Goal: Transaction & Acquisition: Purchase product/service

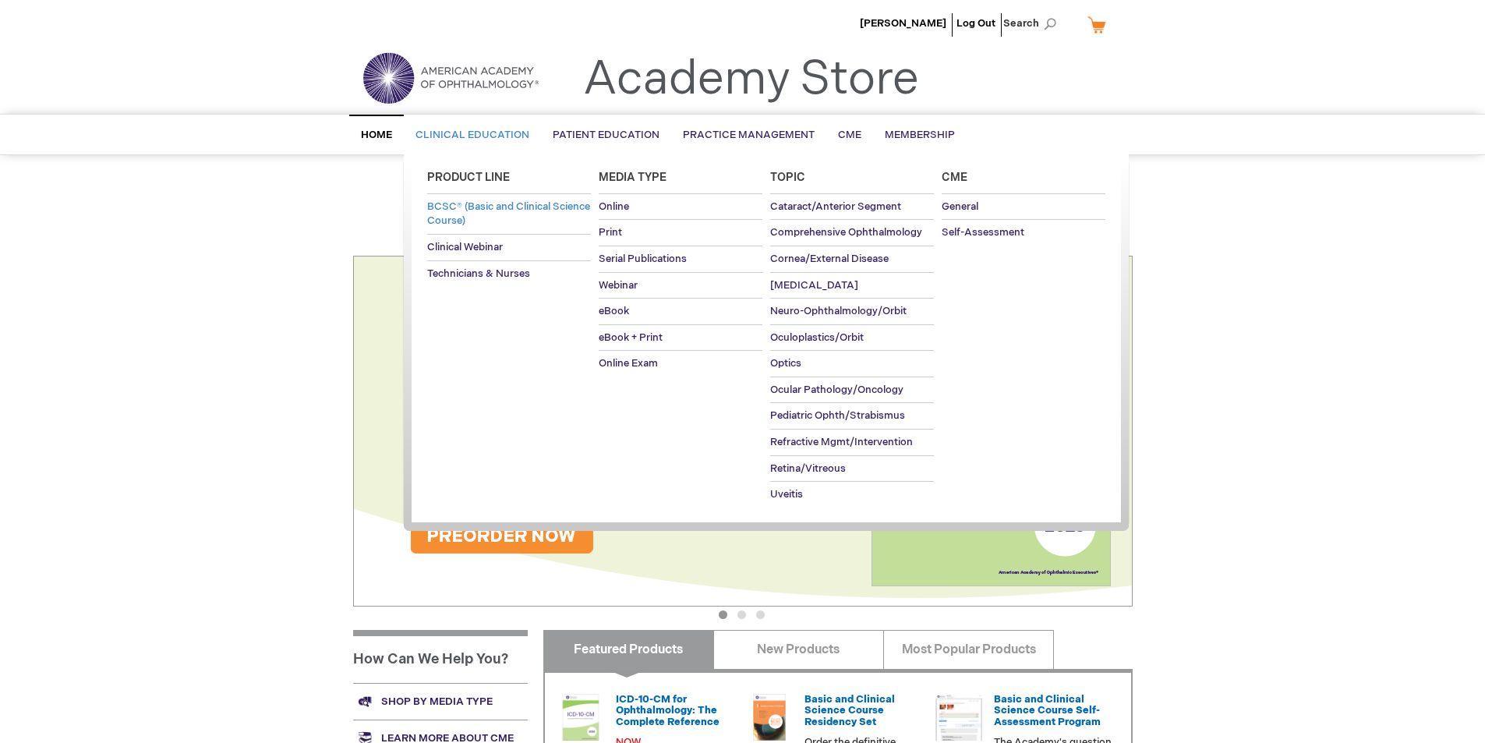
click at [469, 217] on span "BCSC® (Basic and Clinical Science Course)" at bounding box center [508, 213] width 163 height 27
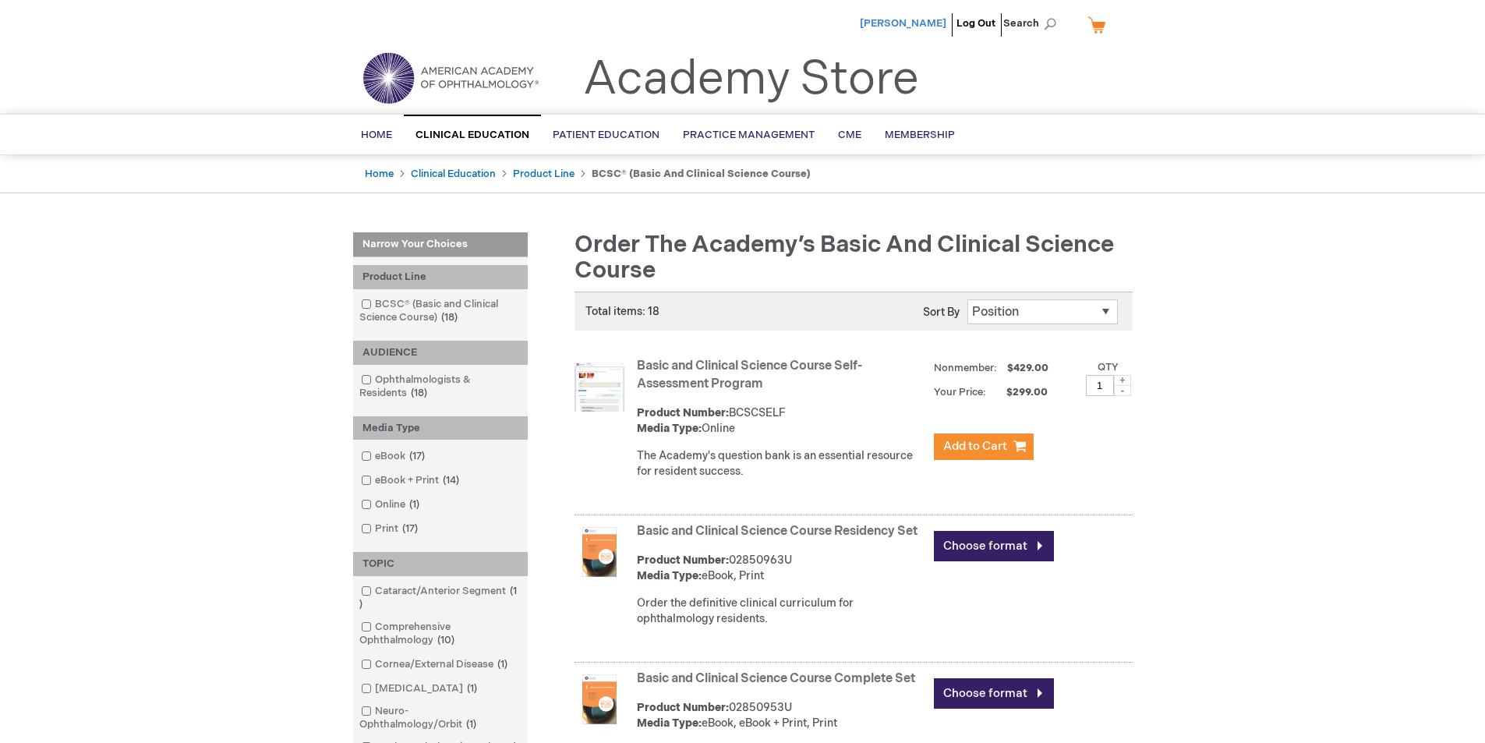
click at [932, 19] on span "[PERSON_NAME]" at bounding box center [903, 23] width 87 height 12
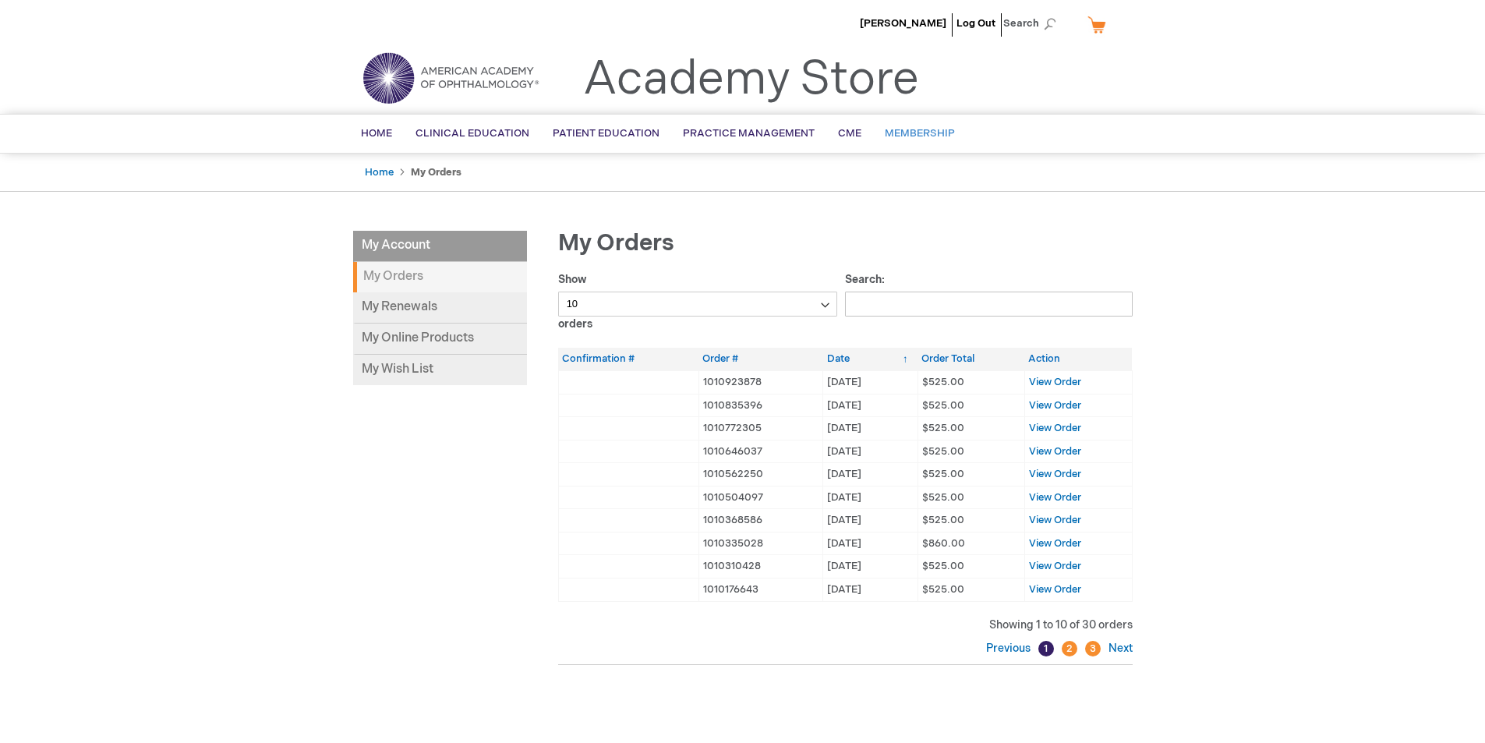
click at [921, 136] on span "Membership" at bounding box center [920, 133] width 70 height 12
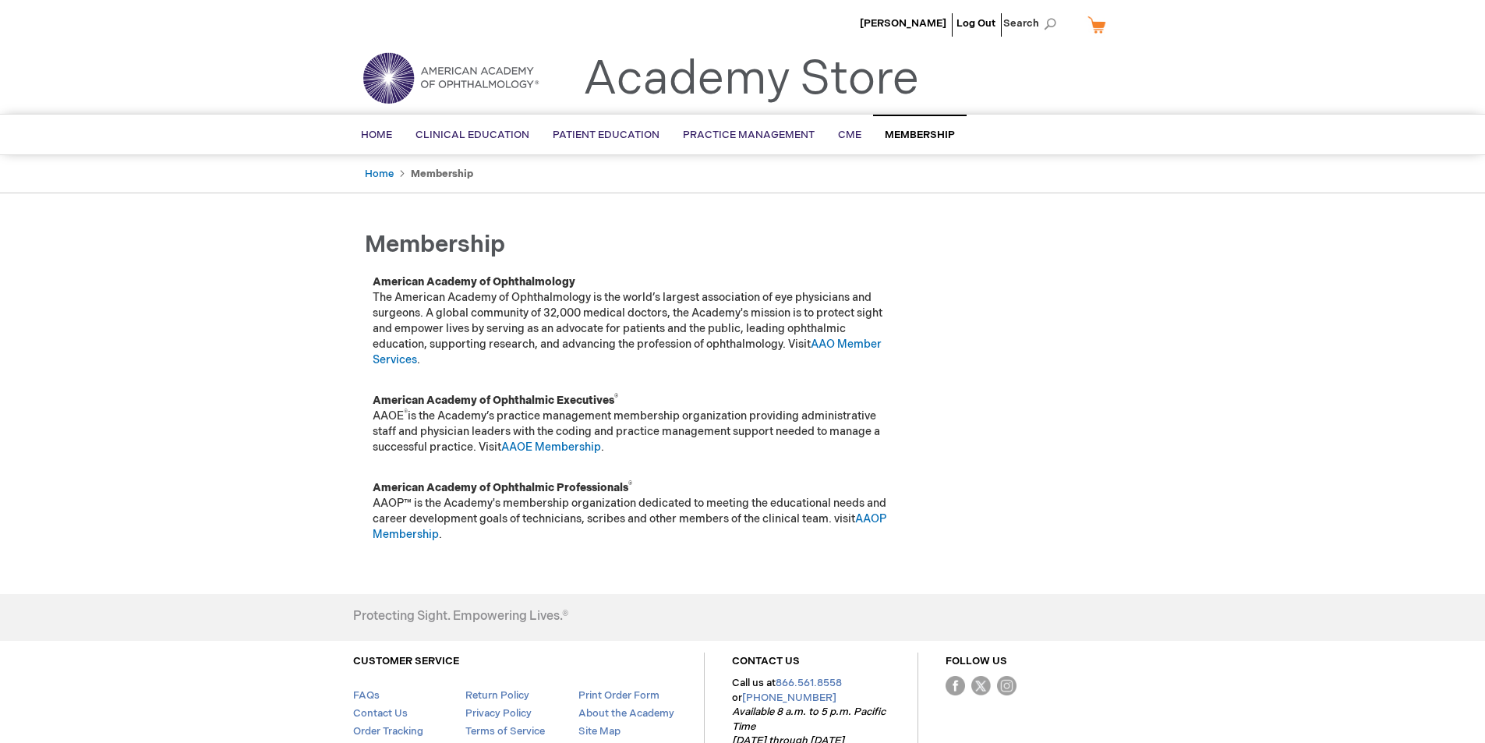
click at [1090, 27] on link "My Cart" at bounding box center [1102, 24] width 37 height 27
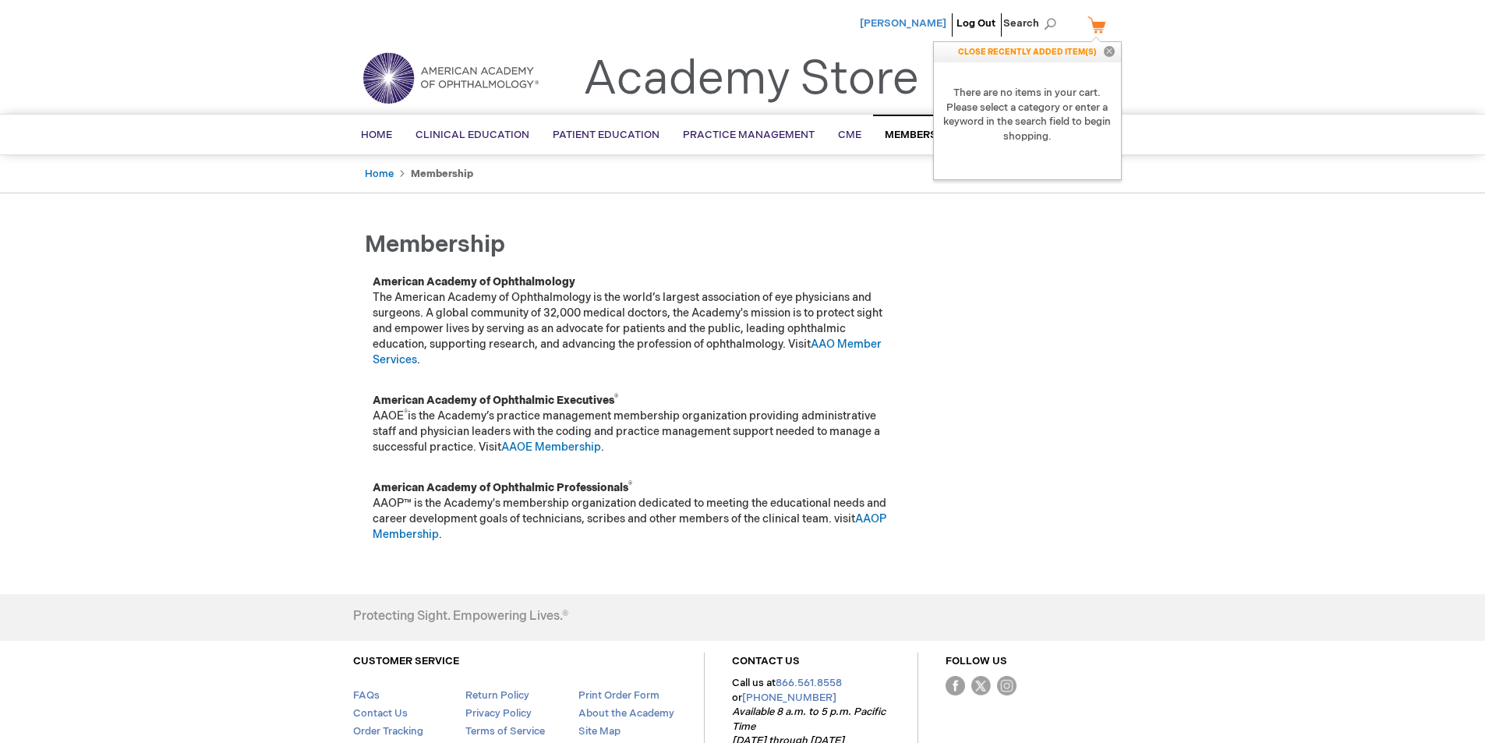
click at [924, 22] on span "[PERSON_NAME]" at bounding box center [903, 23] width 87 height 12
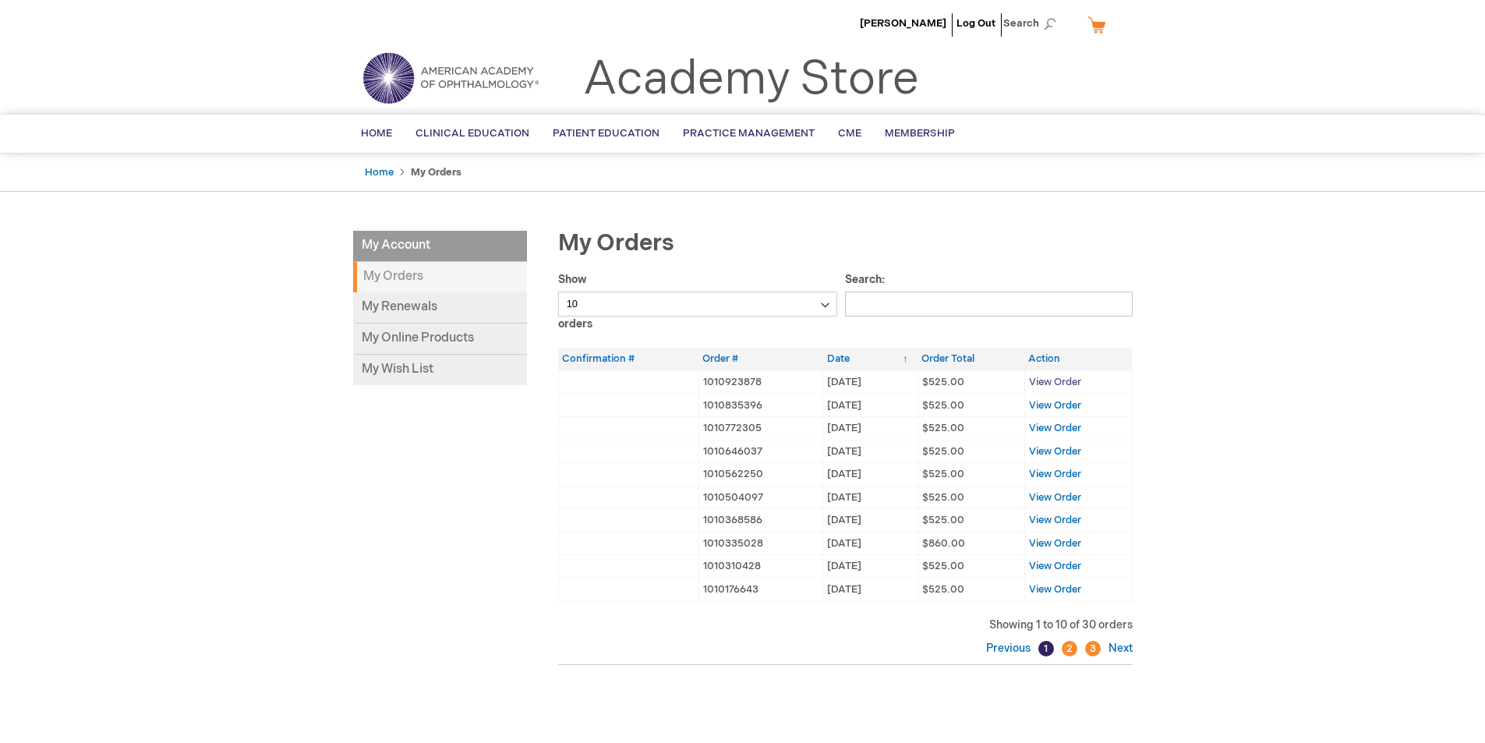
click at [1059, 382] on span "View Order" at bounding box center [1055, 382] width 52 height 12
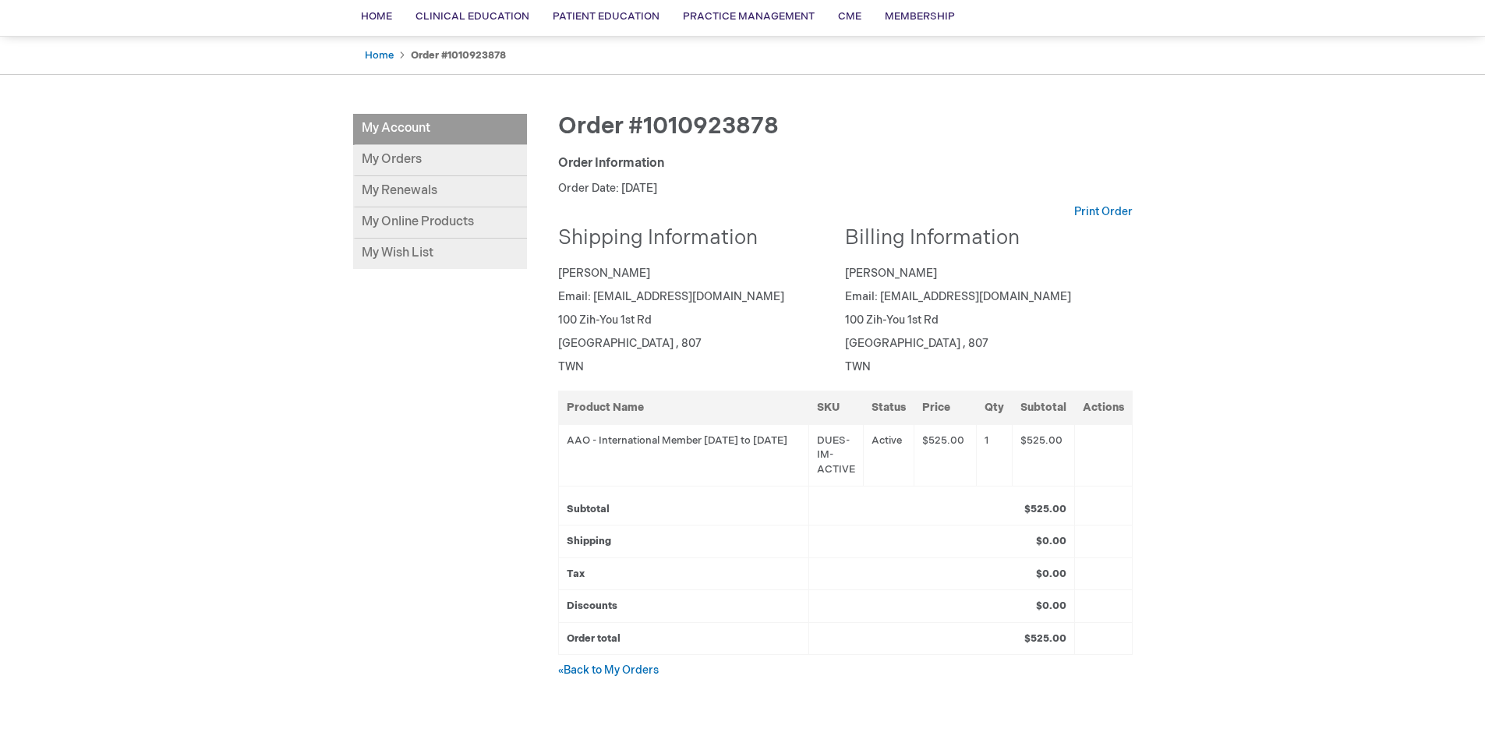
scroll to position [78, 0]
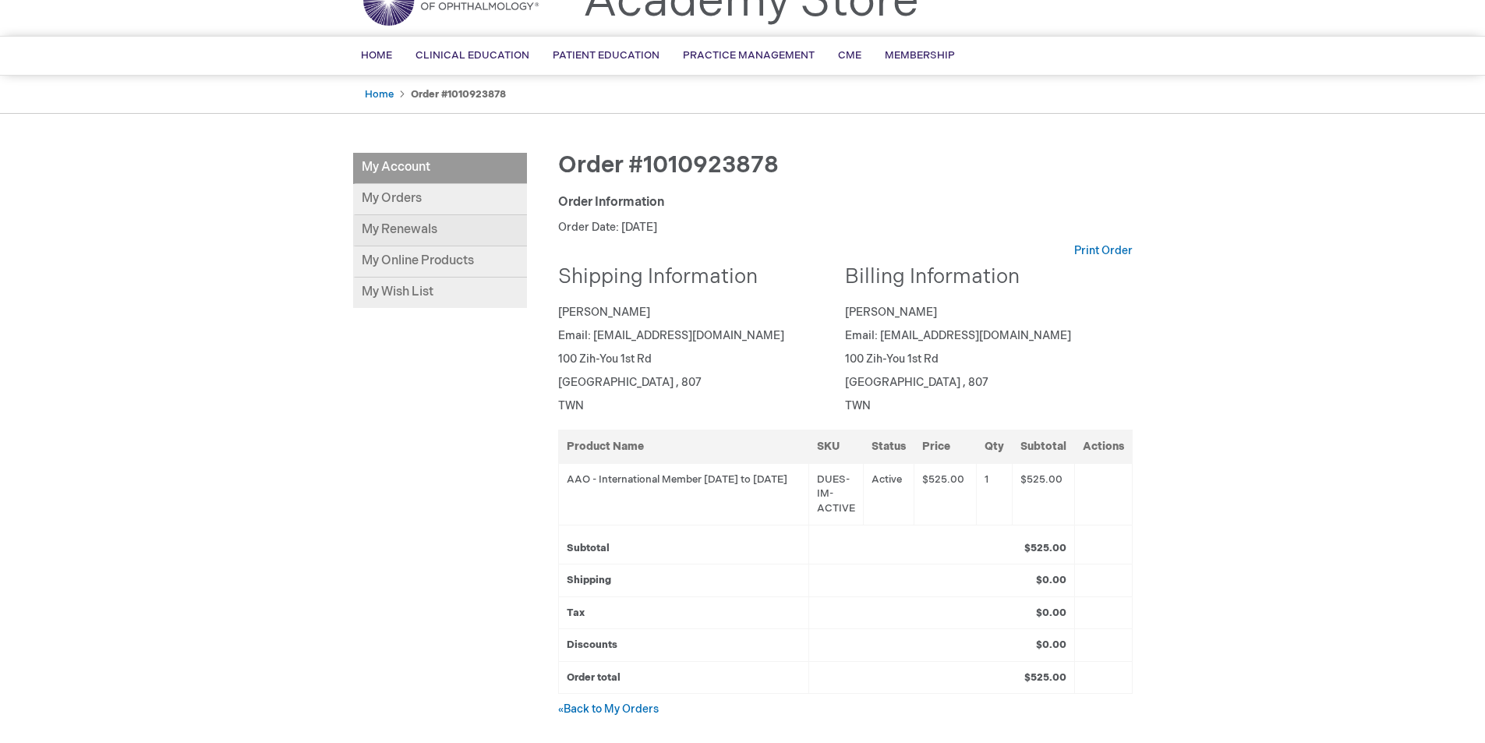
click at [413, 229] on link "My Renewals" at bounding box center [440, 230] width 174 height 31
click at [387, 191] on link "My Orders" at bounding box center [440, 199] width 174 height 31
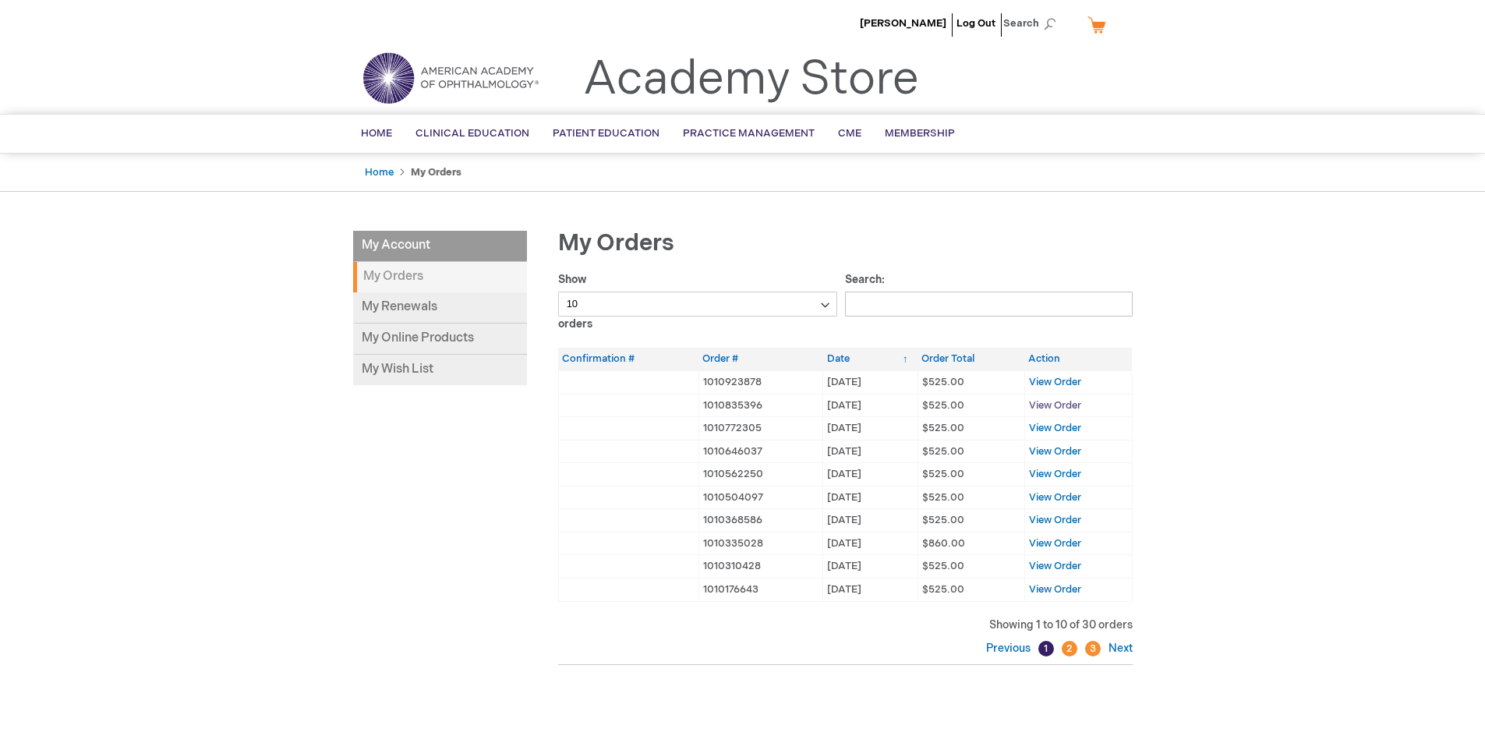
click at [1048, 405] on span "View Order" at bounding box center [1055, 405] width 52 height 12
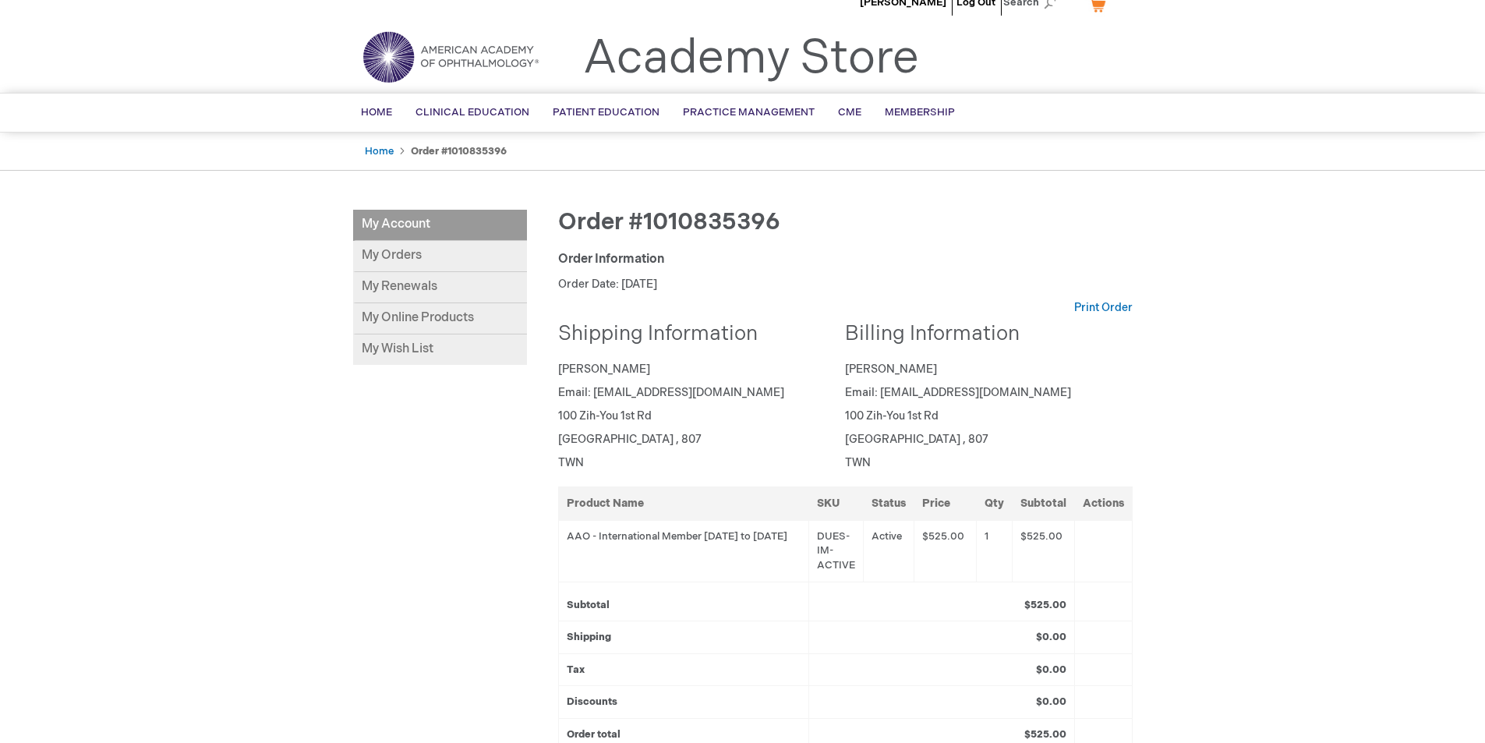
scroll to position [78, 0]
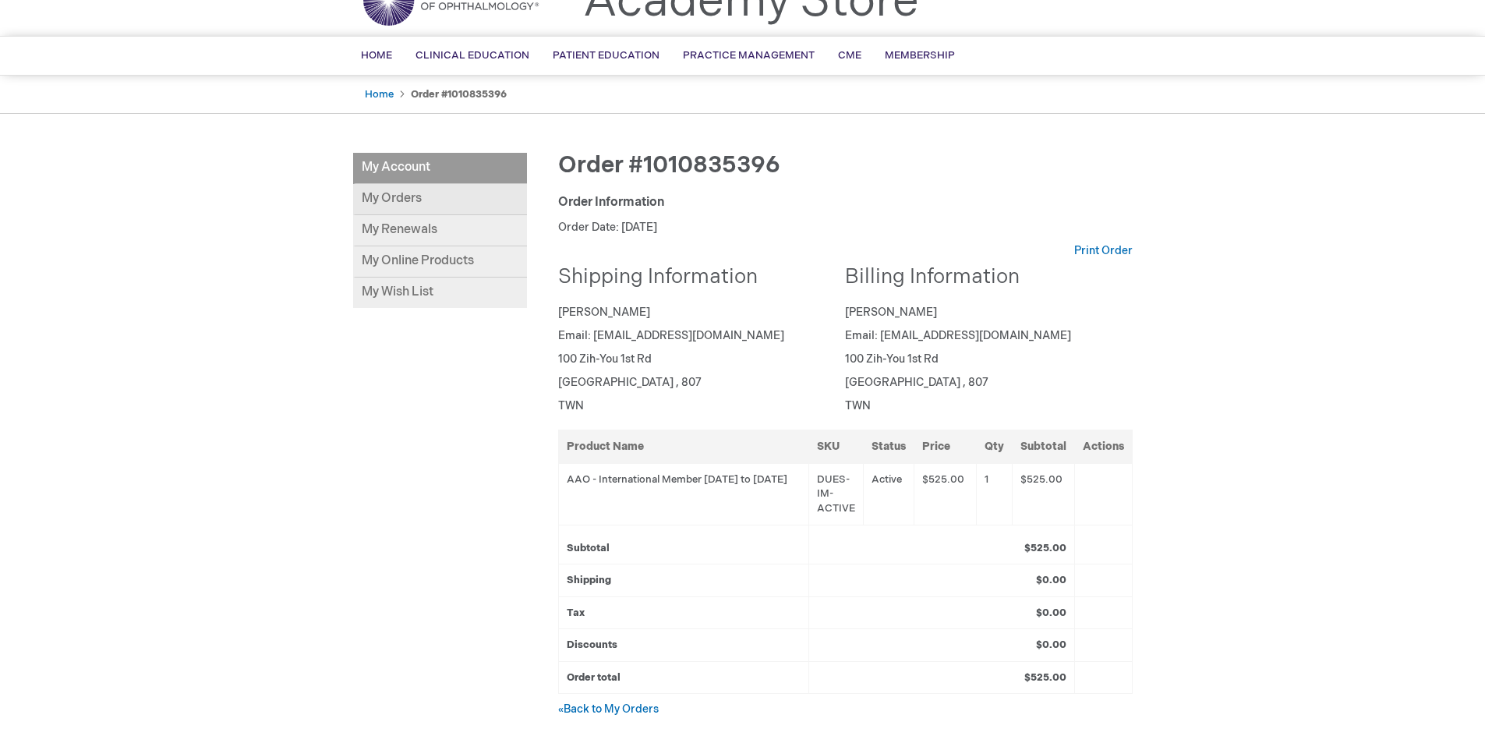
click at [405, 200] on link "My Orders" at bounding box center [440, 199] width 174 height 31
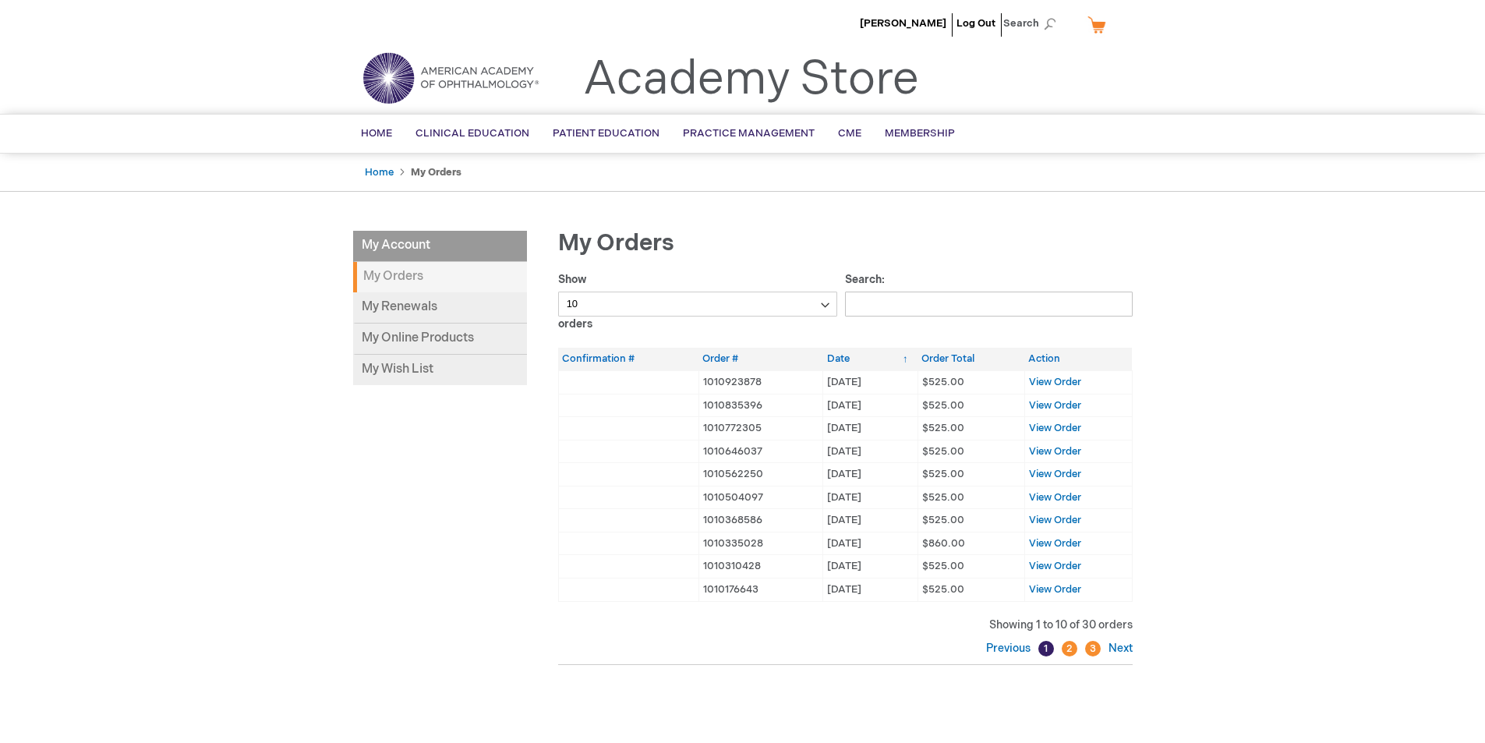
click at [391, 83] on img at bounding box center [450, 78] width 187 height 56
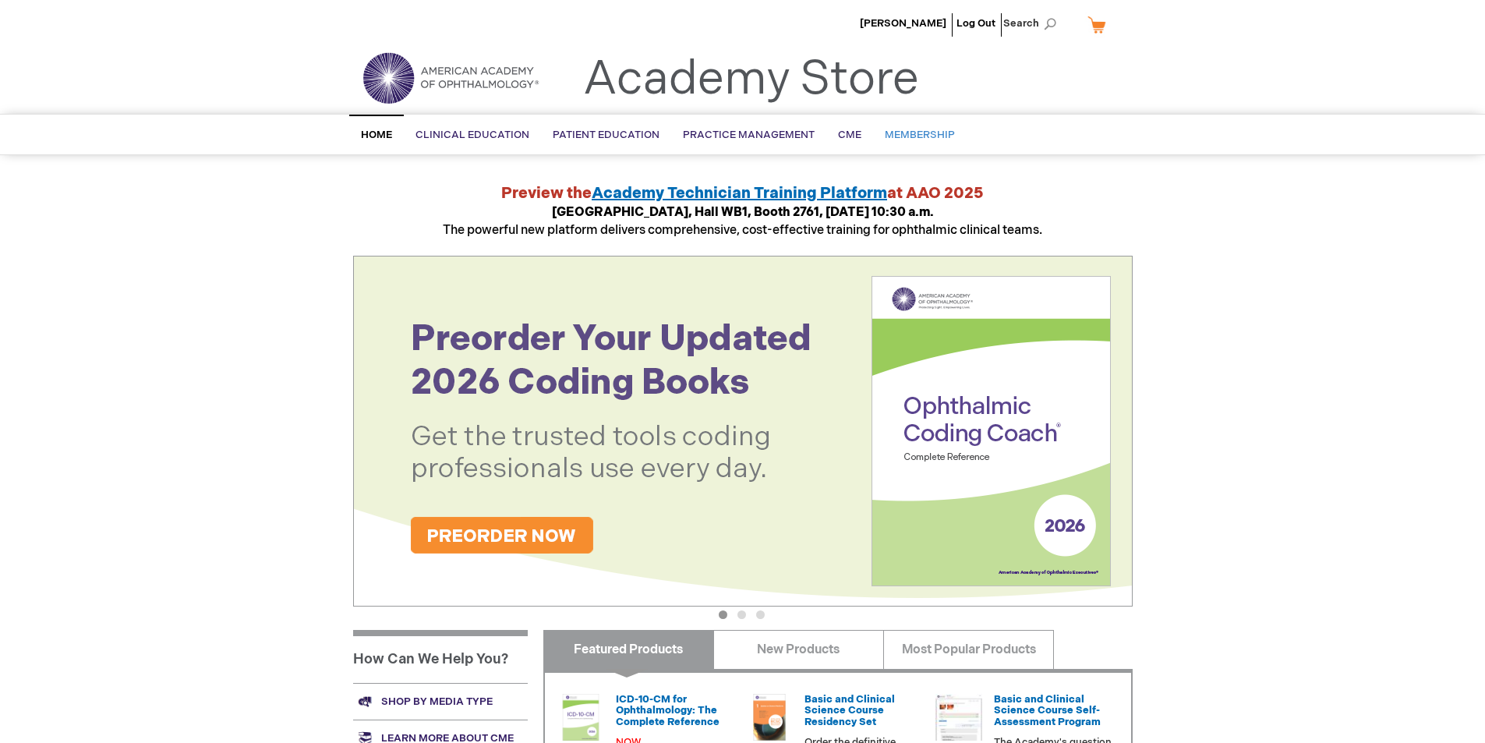
click at [901, 138] on span "Membership" at bounding box center [920, 135] width 70 height 12
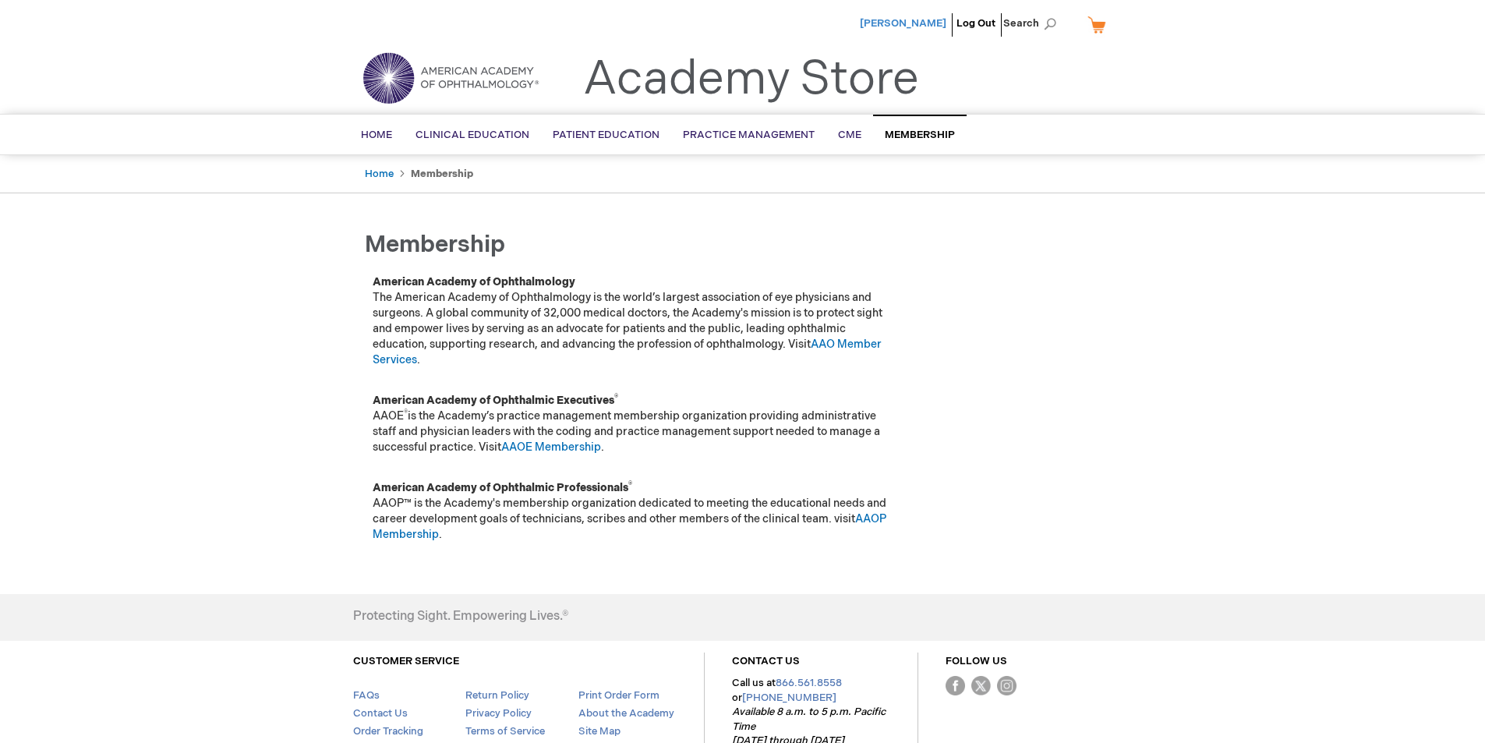
click at [914, 24] on span "[PERSON_NAME]" at bounding box center [903, 23] width 87 height 12
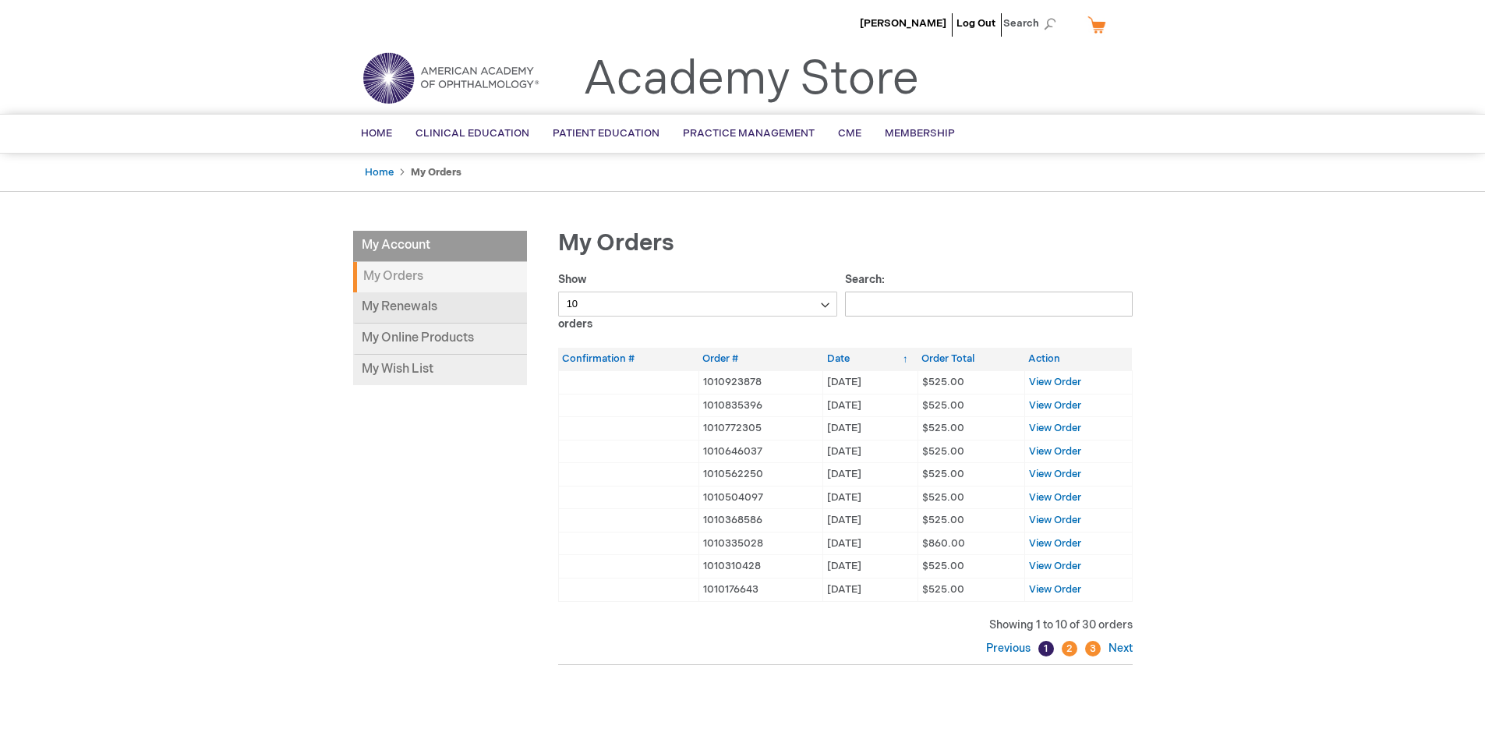
click at [408, 298] on link "My Renewals" at bounding box center [440, 307] width 174 height 31
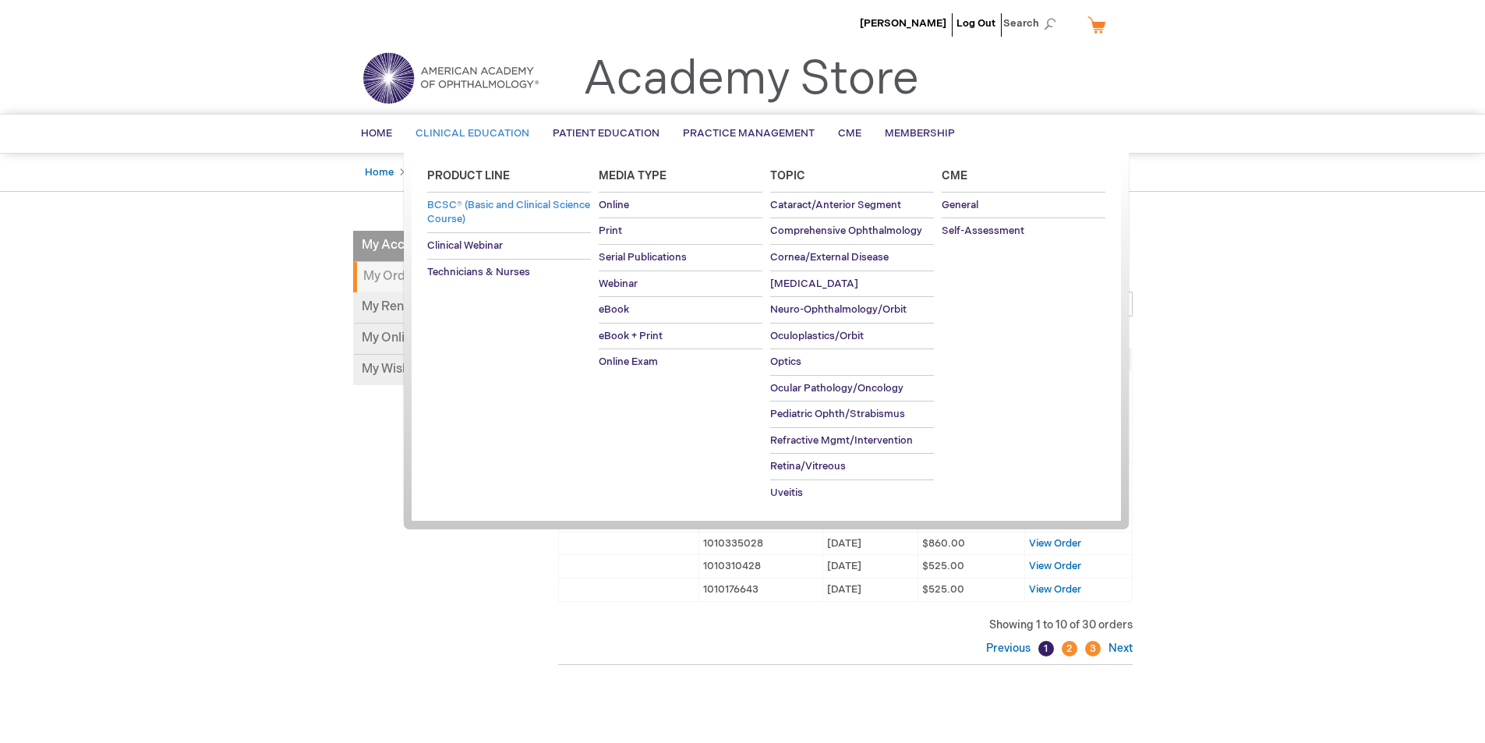
click at [479, 214] on span "BCSC® (Basic and Clinical Science Course)" at bounding box center [508, 212] width 163 height 27
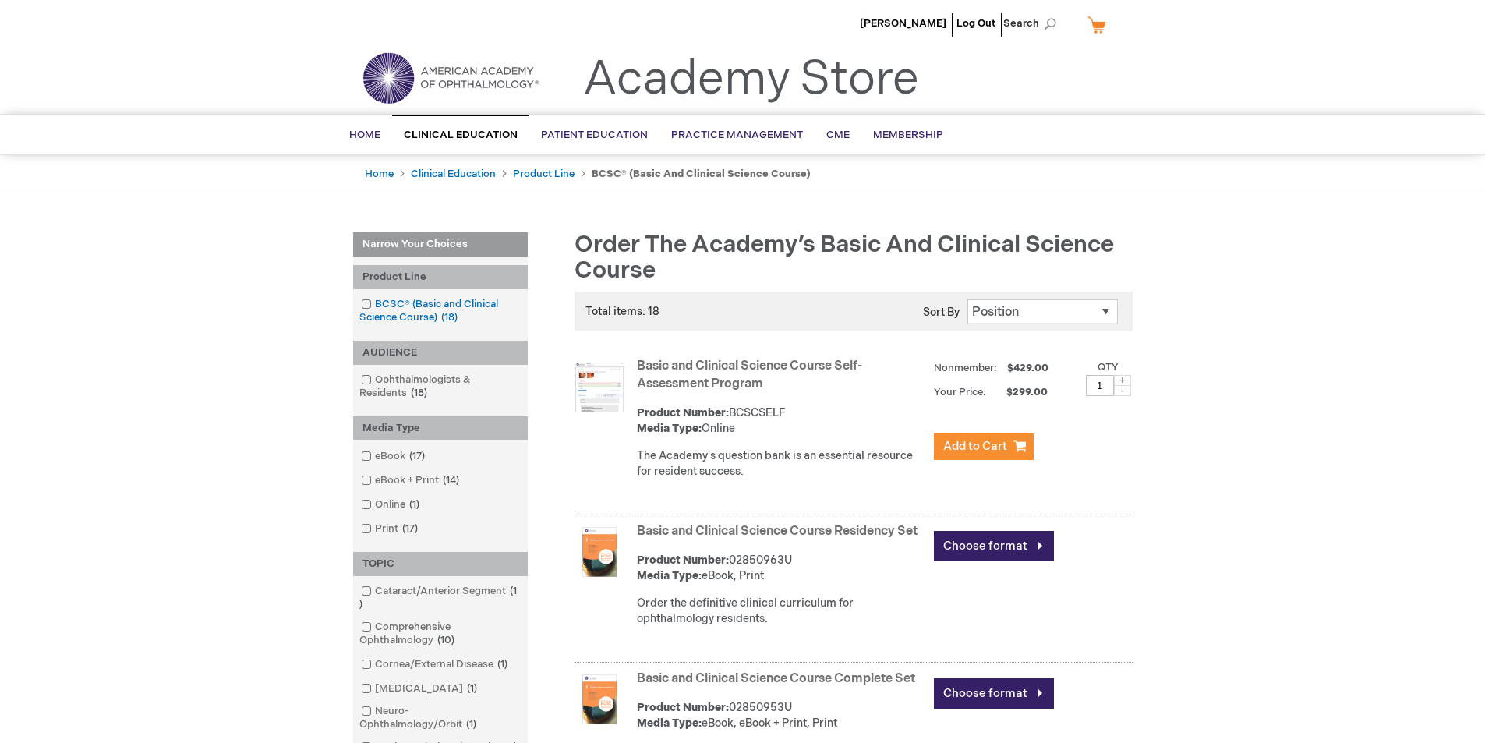
click at [375, 305] on span at bounding box center [375, 304] width 0 height 12
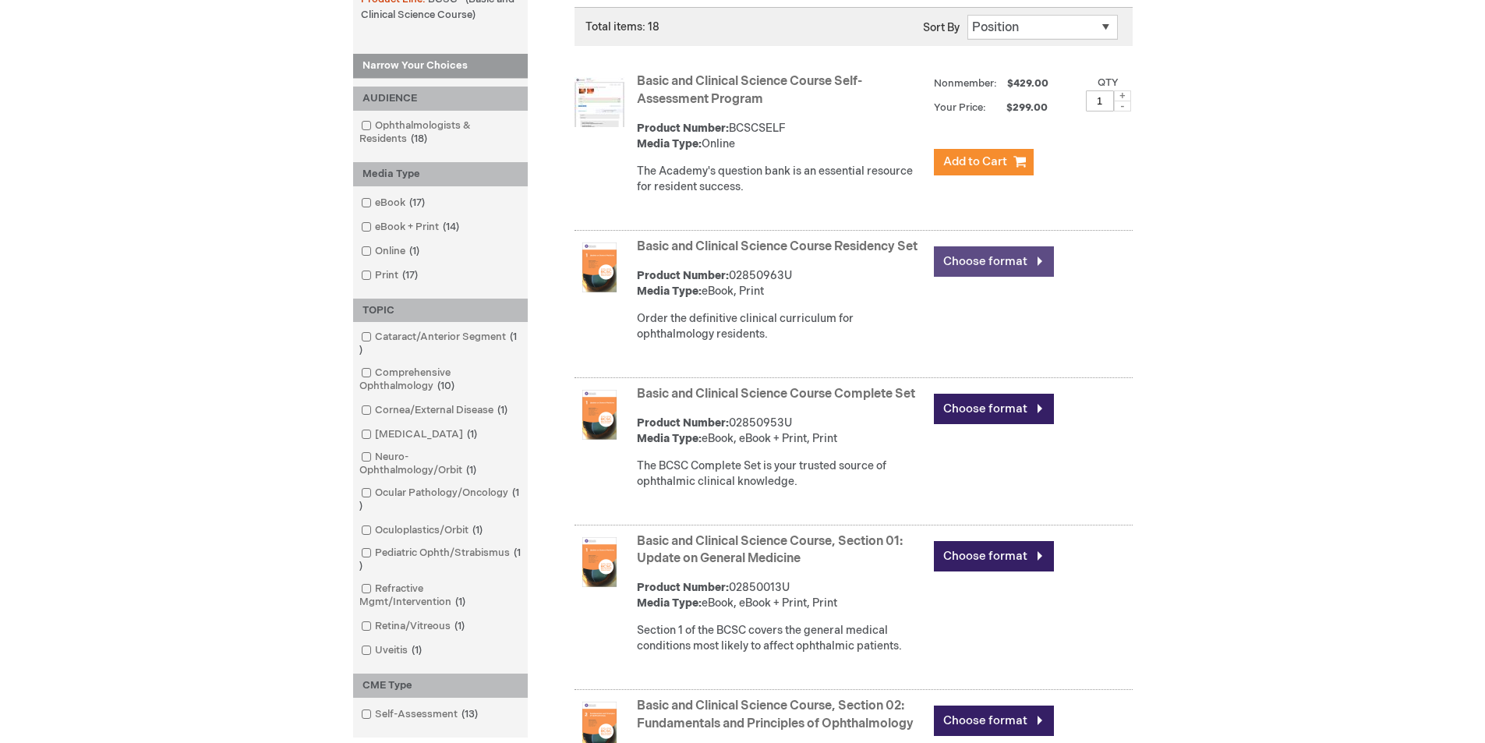
scroll to position [312, 0]
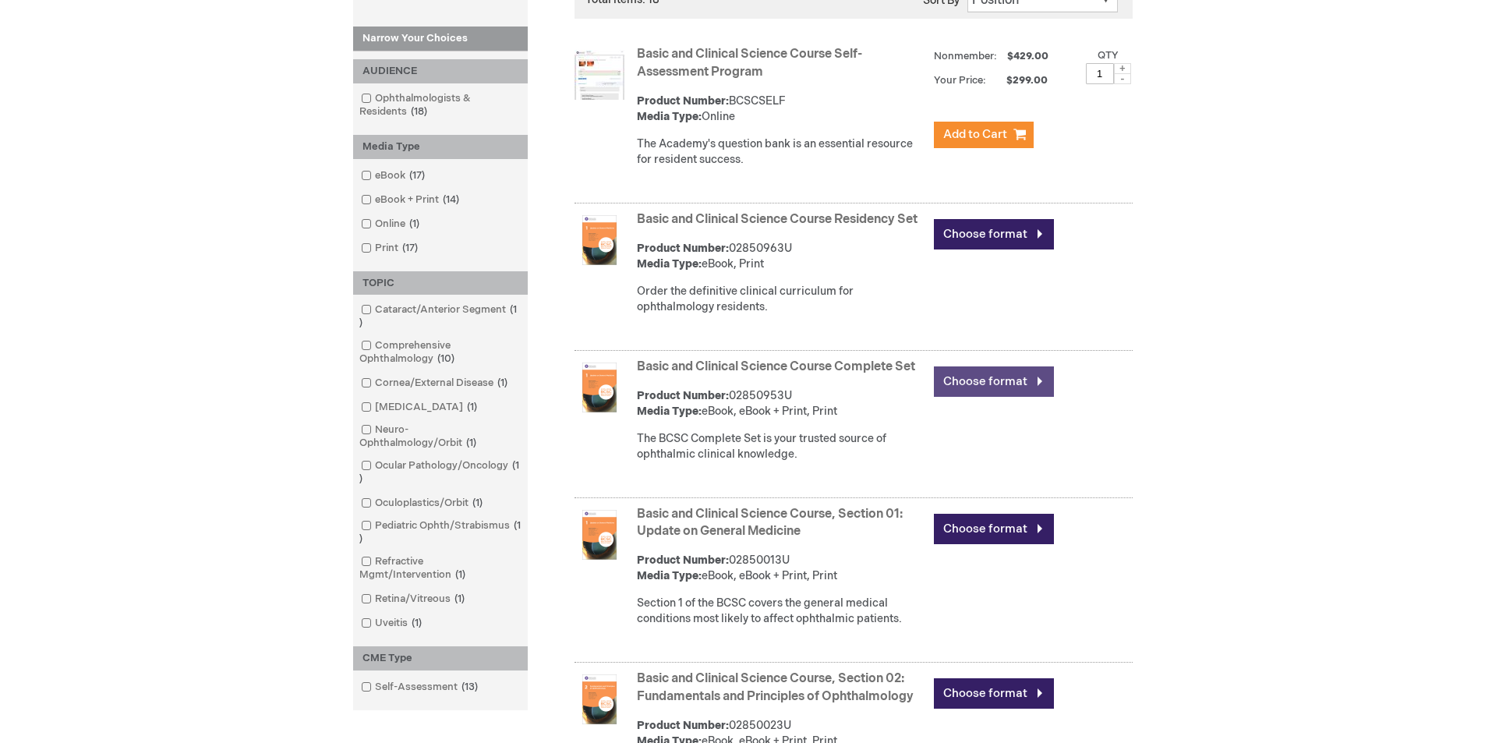
click at [1005, 391] on link "Choose format" at bounding box center [994, 381] width 120 height 30
